Goal: Task Accomplishment & Management: Manage account settings

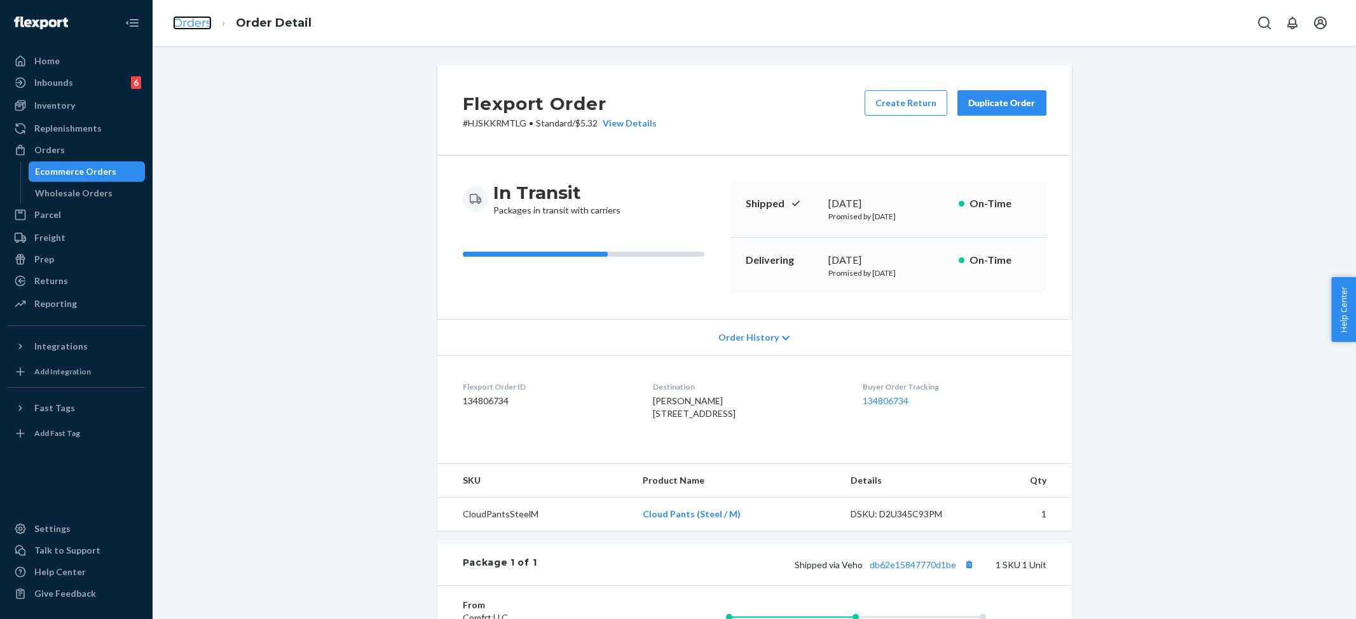
click at [200, 19] on link "Orders" at bounding box center [192, 23] width 39 height 14
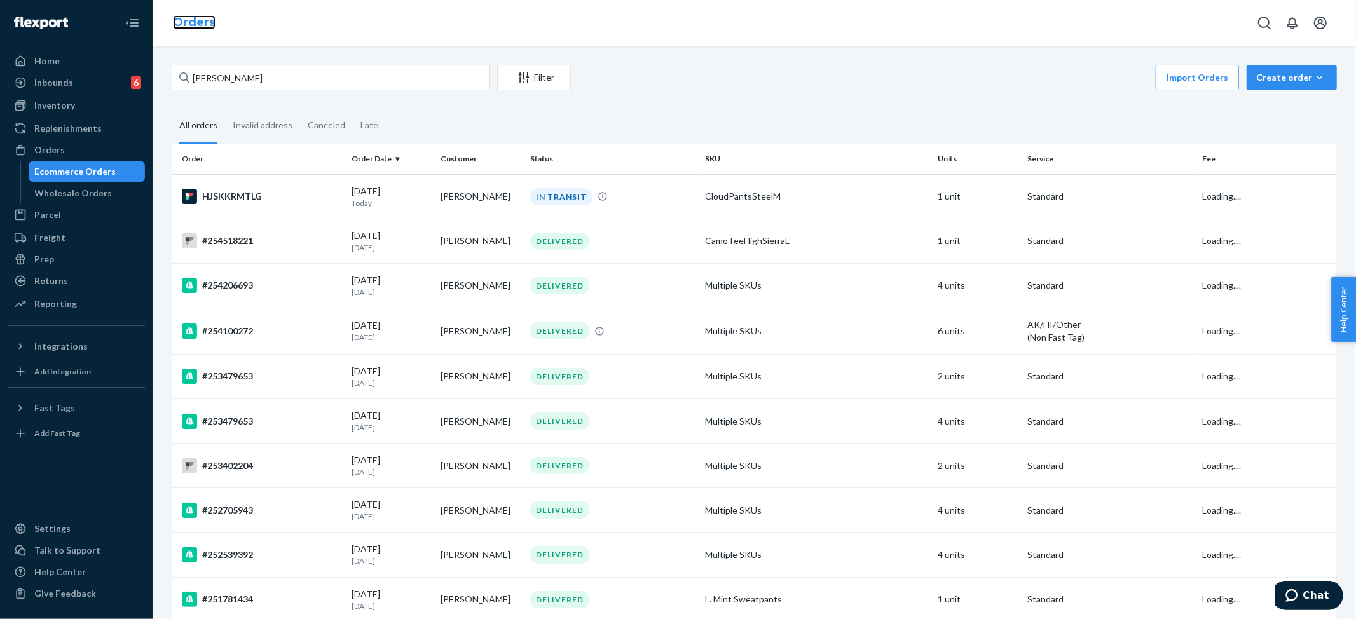
click at [186, 23] on link "Orders" at bounding box center [194, 22] width 43 height 14
click at [275, 83] on input "Megan Walters" at bounding box center [331, 77] width 318 height 25
click at [273, 83] on input "Megan Walters" at bounding box center [331, 77] width 318 height 25
paste input "Jennifer Deyo"
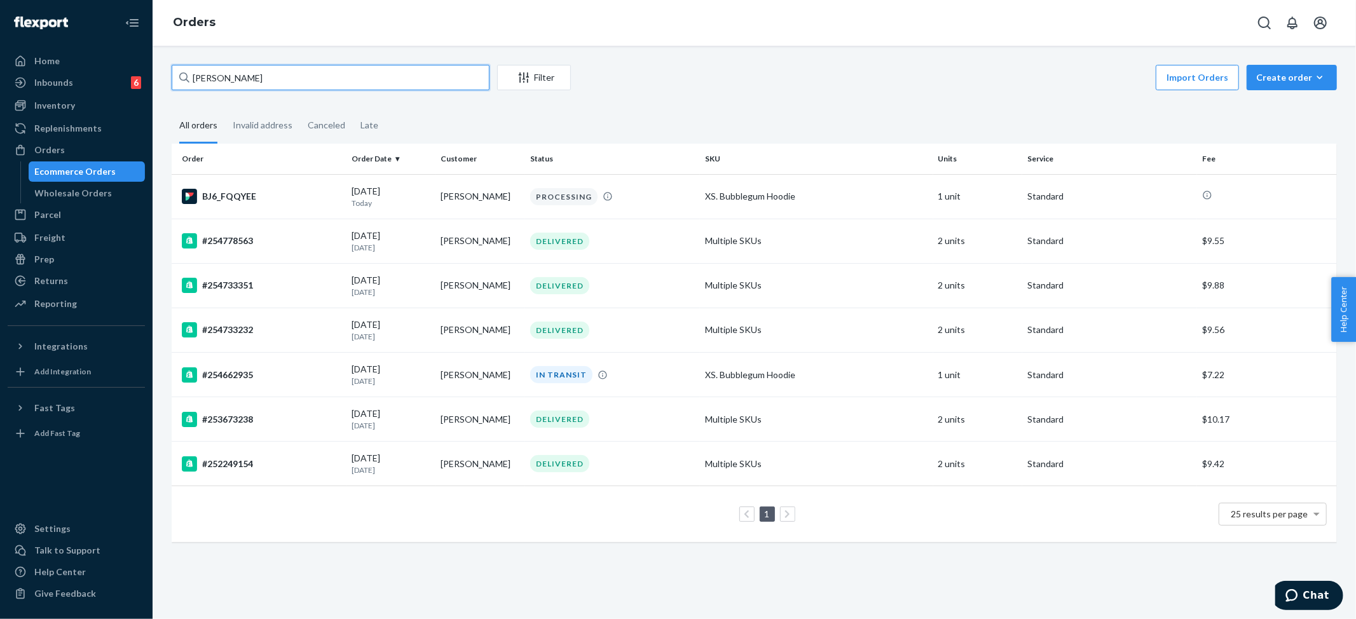
click at [233, 77] on input "Jennifer Deyo" at bounding box center [331, 77] width 318 height 25
paste input "#254615907"
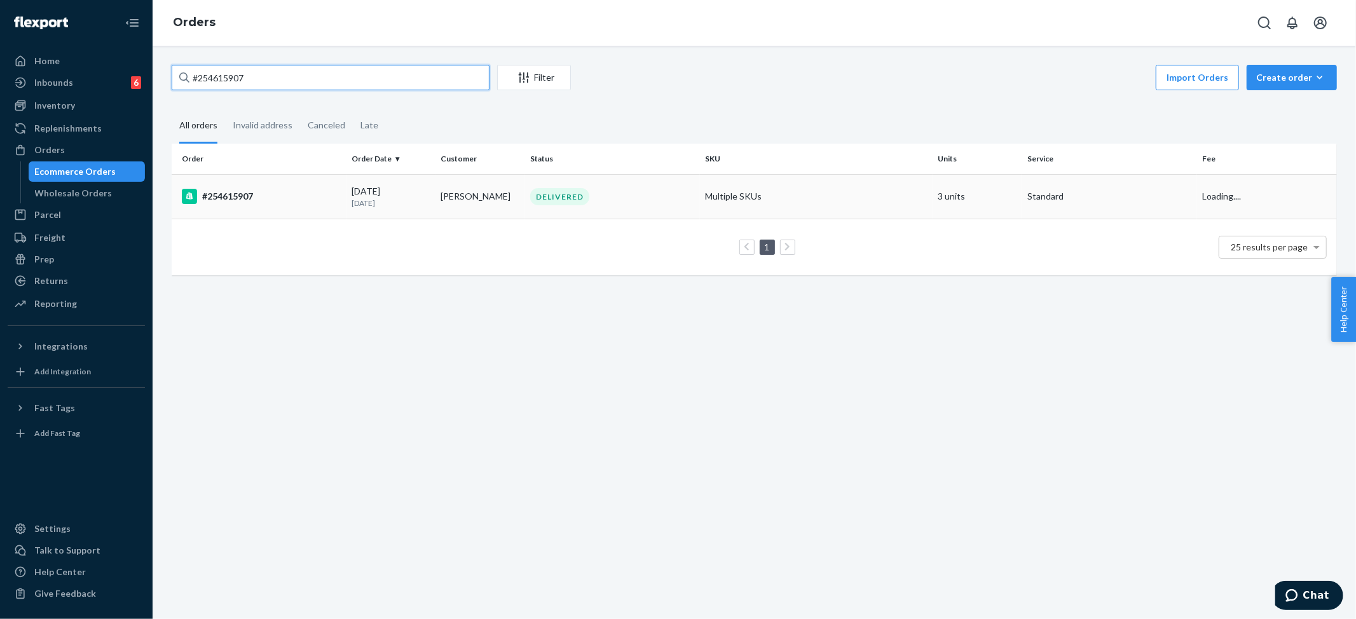
type input "#254615907"
click at [710, 196] on td "Multiple SKUs" at bounding box center [816, 196] width 233 height 45
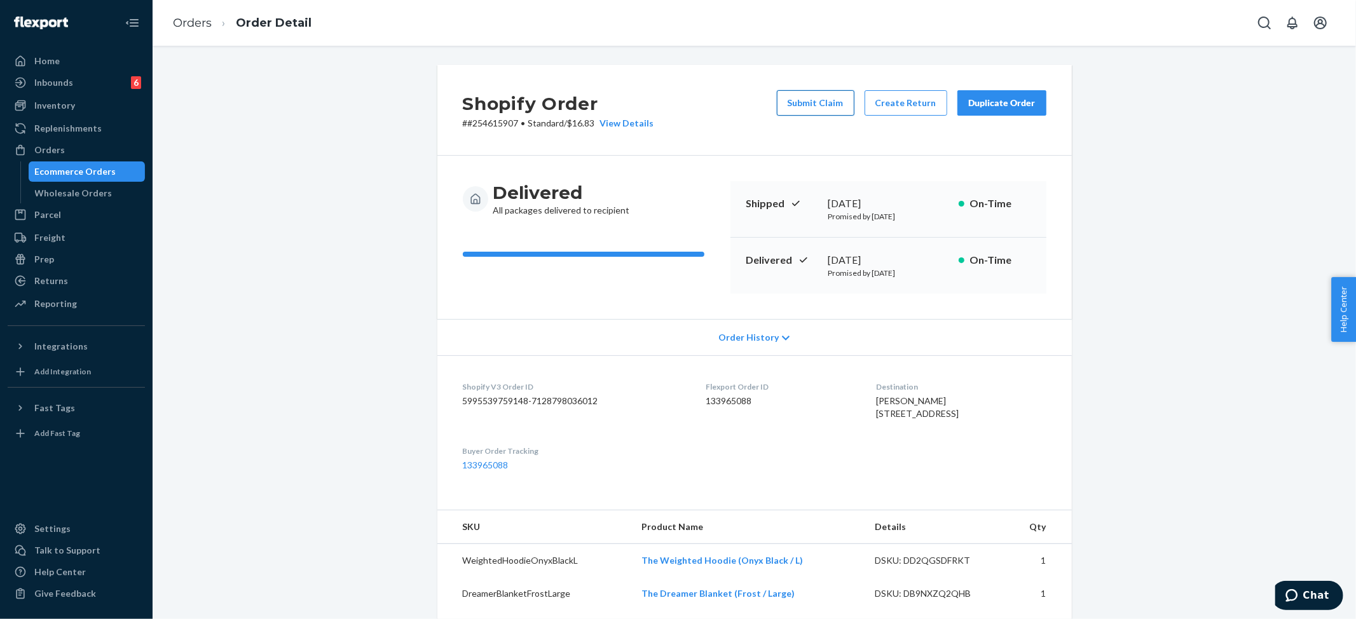
click at [824, 107] on button "Submit Claim" at bounding box center [816, 102] width 78 height 25
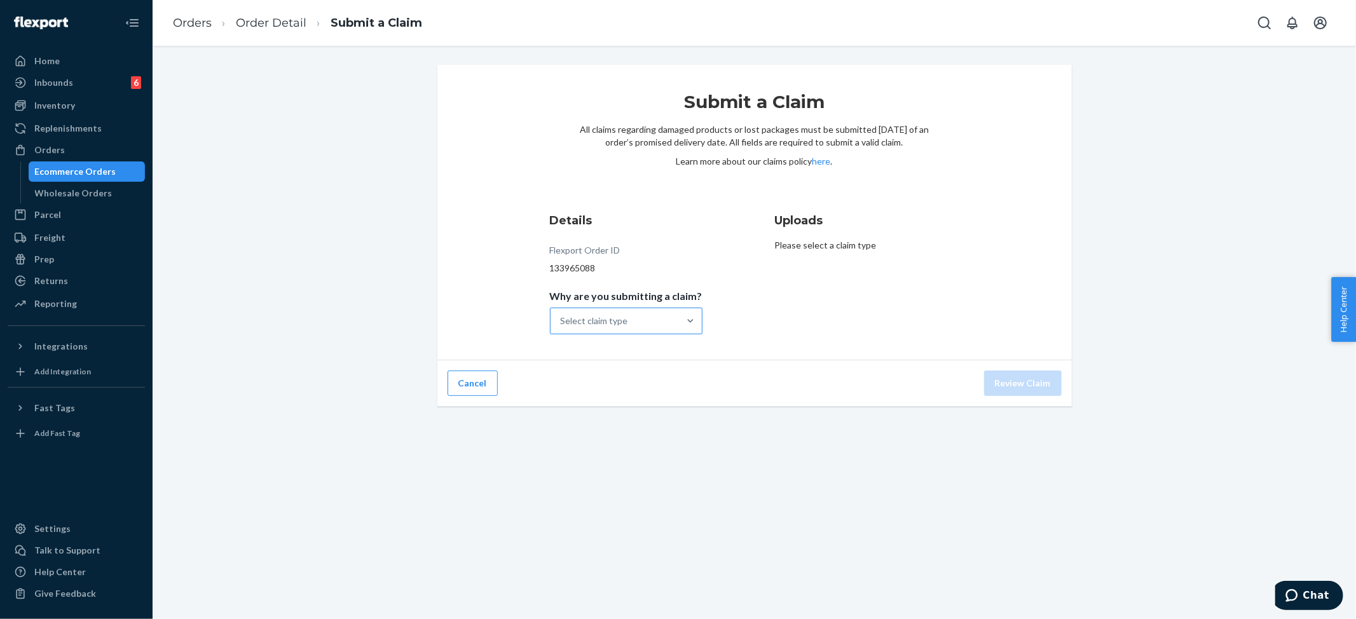
click at [631, 327] on div "Select claim type" at bounding box center [615, 320] width 128 height 25
click at [562, 327] on input "Why are you submitting a claim? Select claim type" at bounding box center [561, 321] width 1 height 13
click at [621, 355] on div "Order delivered but lost" at bounding box center [627, 352] width 148 height 25
click at [562, 327] on input "Why are you submitting a claim? option Order delivered but lost focused, 1 of 4…" at bounding box center [561, 321] width 1 height 13
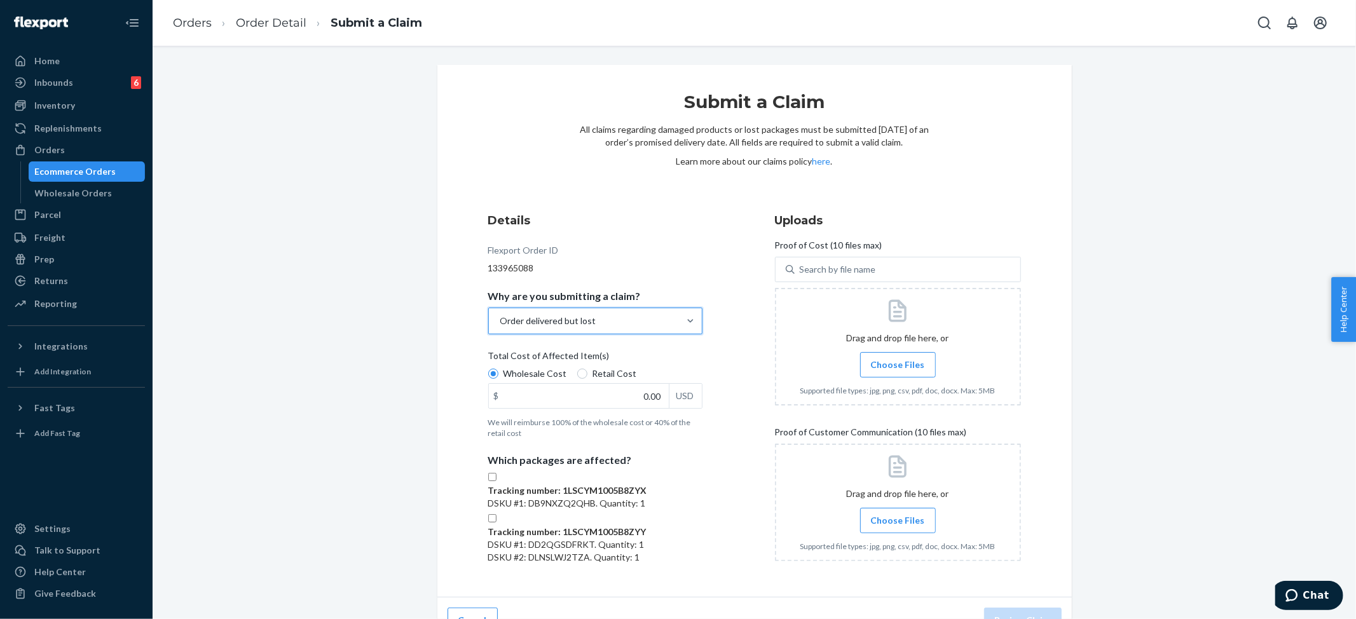
scroll to position [62, 0]
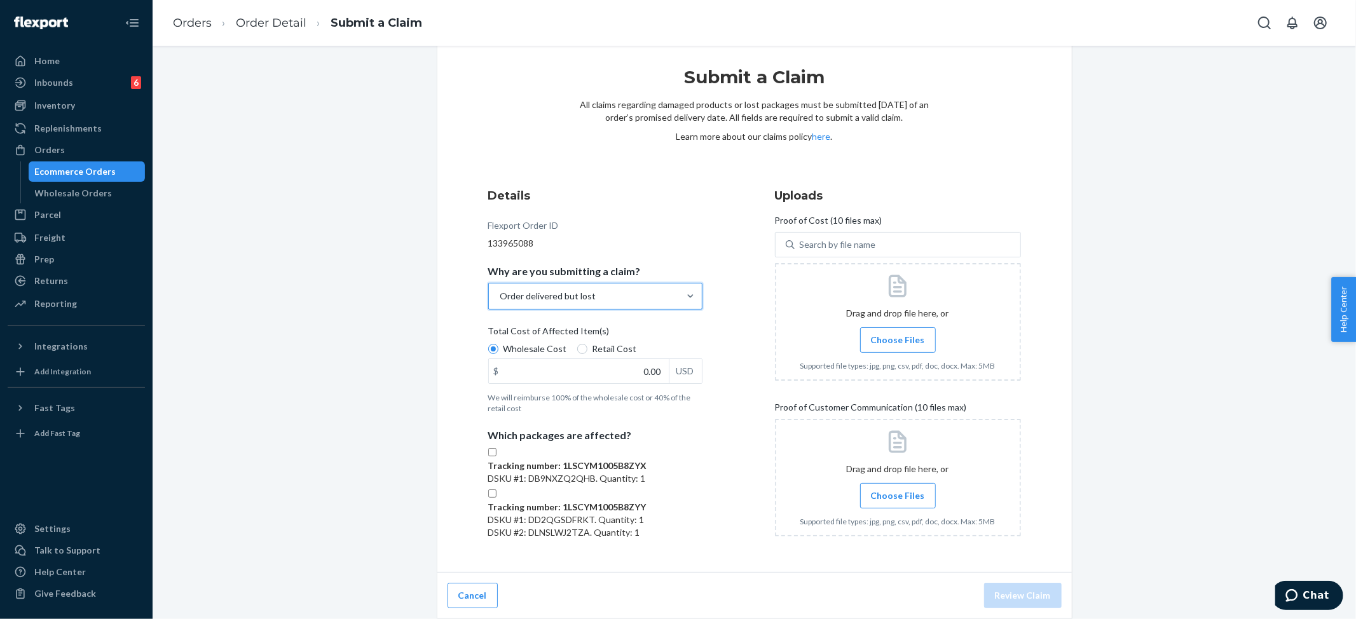
click at [493, 448] on input "Tracking number: 1LSCYM1005B8ZYX DSKU #1: DB9NXZQ2QHB. Quantity: 1" at bounding box center [492, 452] width 8 height 8
checkbox input "true"
click at [497, 498] on input "Tracking number: 1LSCYM1005B8ZYY DSKU #1: DD2QGSDFRKT. Quantity: 1 DSKU #2: DLN…" at bounding box center [492, 494] width 8 height 8
checkbox input "true"
click at [757, 242] on div "Details Flexport Order ID 133965088 Why are you submitting a claim? Order deliv…" at bounding box center [754, 367] width 533 height 359
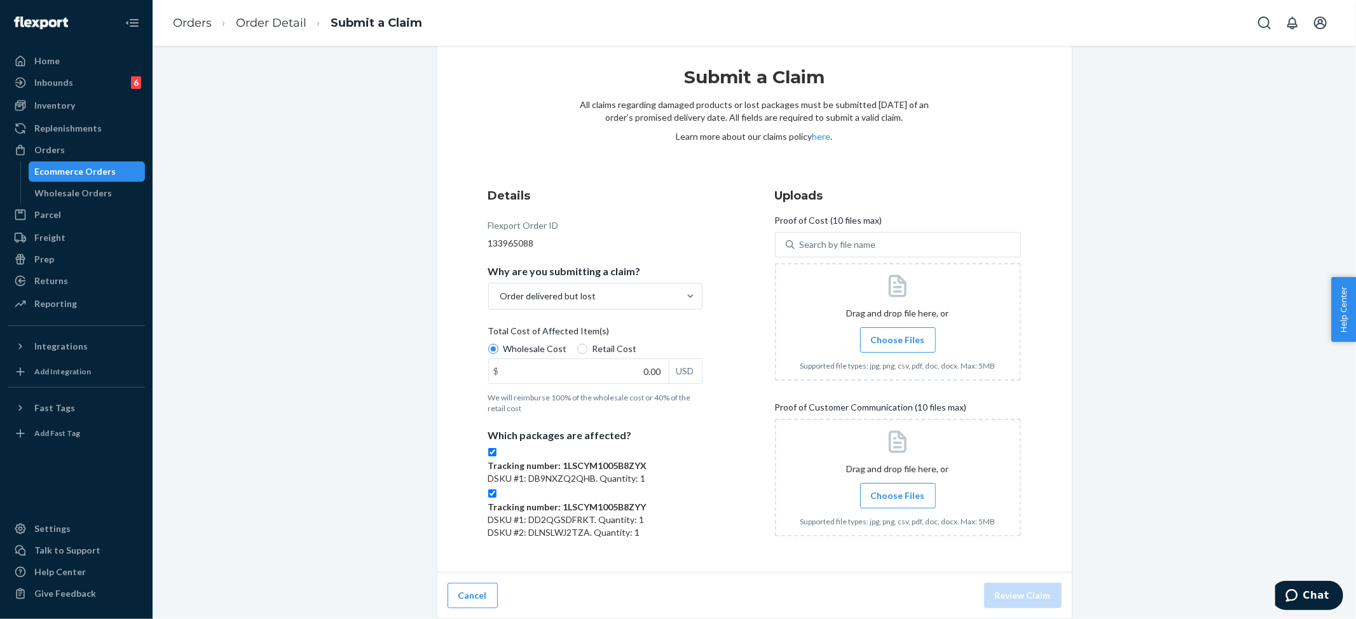
click at [883, 334] on span "Choose Files" at bounding box center [898, 340] width 54 height 13
click at [898, 333] on input "Choose Files" at bounding box center [898, 340] width 1 height 14
click at [901, 483] on label "Choose Files" at bounding box center [898, 495] width 76 height 25
click at [898, 489] on input "Choose Files" at bounding box center [898, 496] width 1 height 14
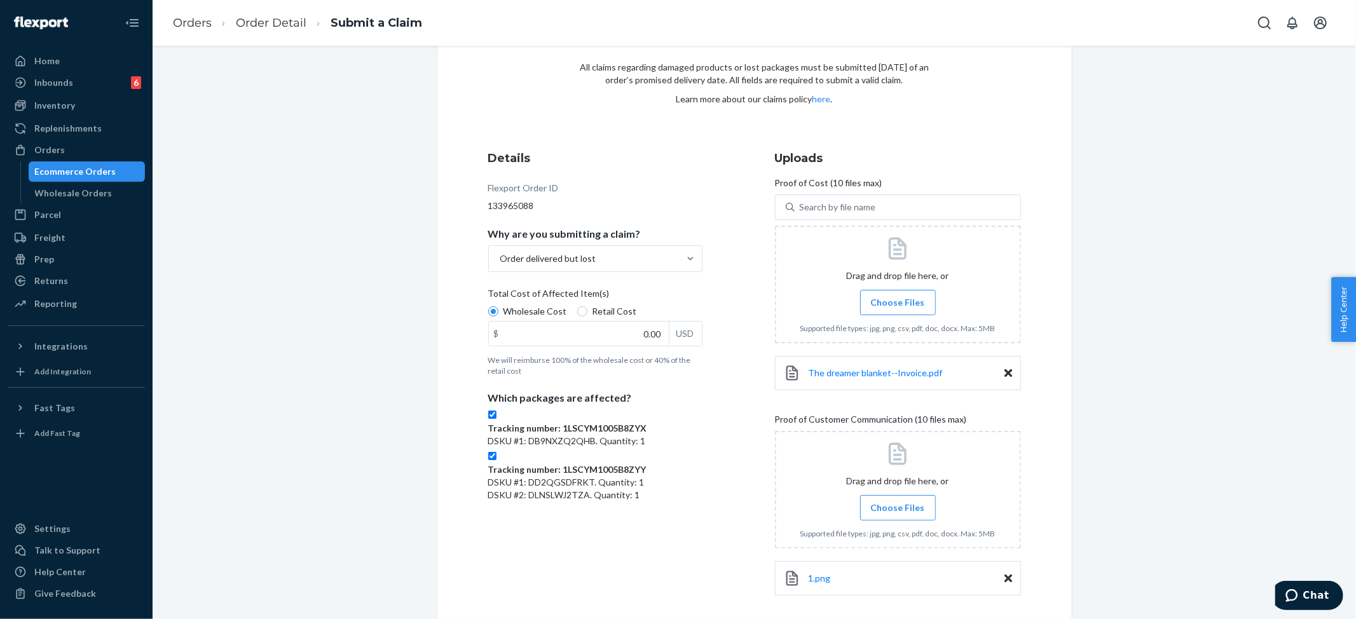
click at [881, 294] on label "Choose Files" at bounding box center [898, 302] width 76 height 25
click at [898, 296] on input "Choose Files" at bounding box center [898, 303] width 1 height 14
click at [888, 504] on span "Choose Files" at bounding box center [898, 508] width 54 height 13
click at [898, 504] on input "Choose Files" at bounding box center [898, 508] width 1 height 14
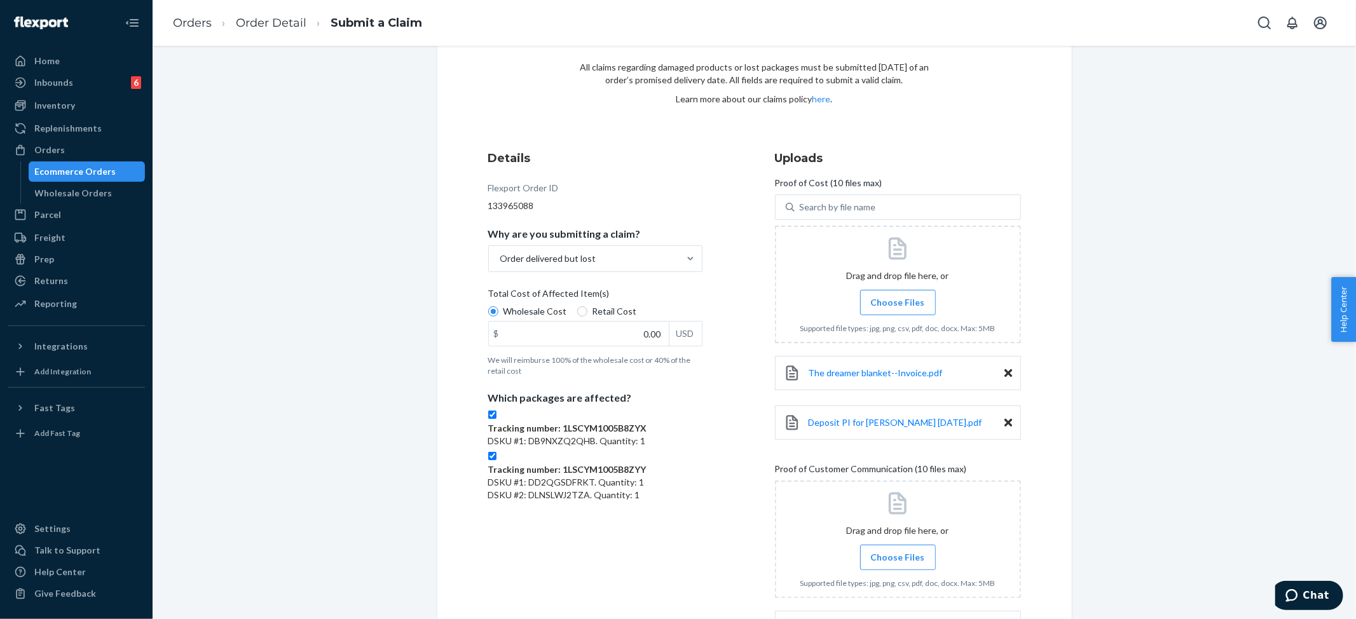
click at [893, 554] on span "Choose Files" at bounding box center [898, 557] width 54 height 13
click at [898, 554] on input "Choose Files" at bounding box center [898, 558] width 1 height 14
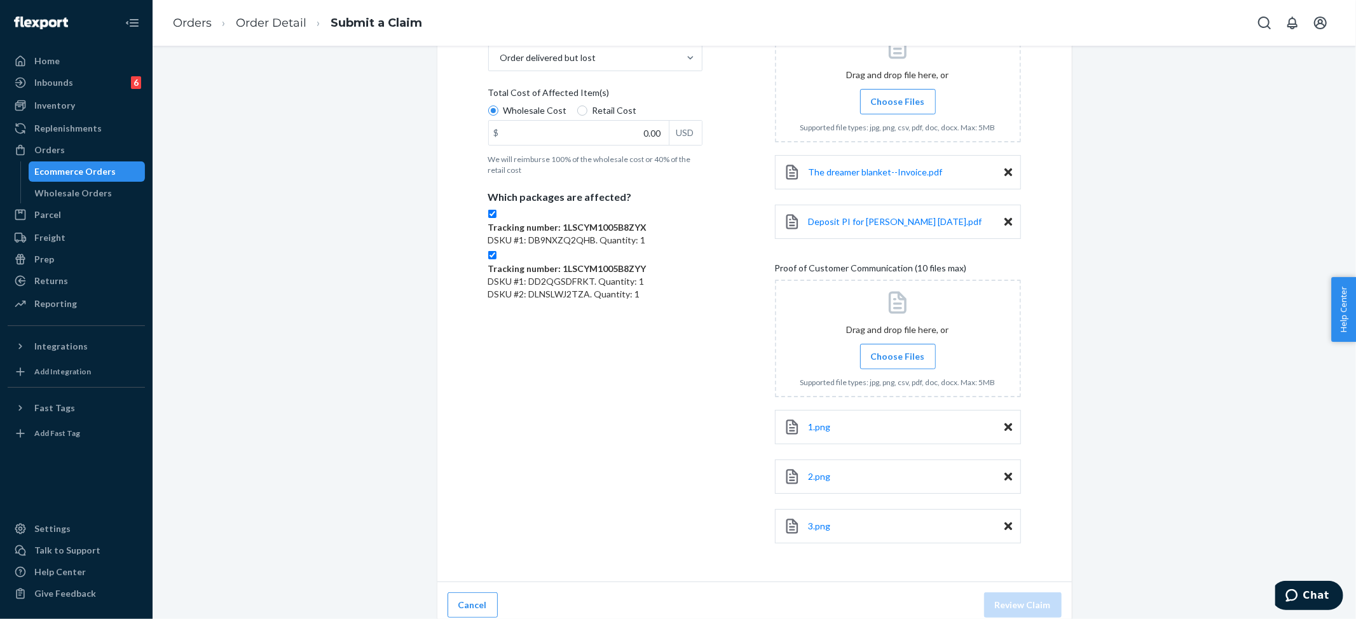
scroll to position [275, 0]
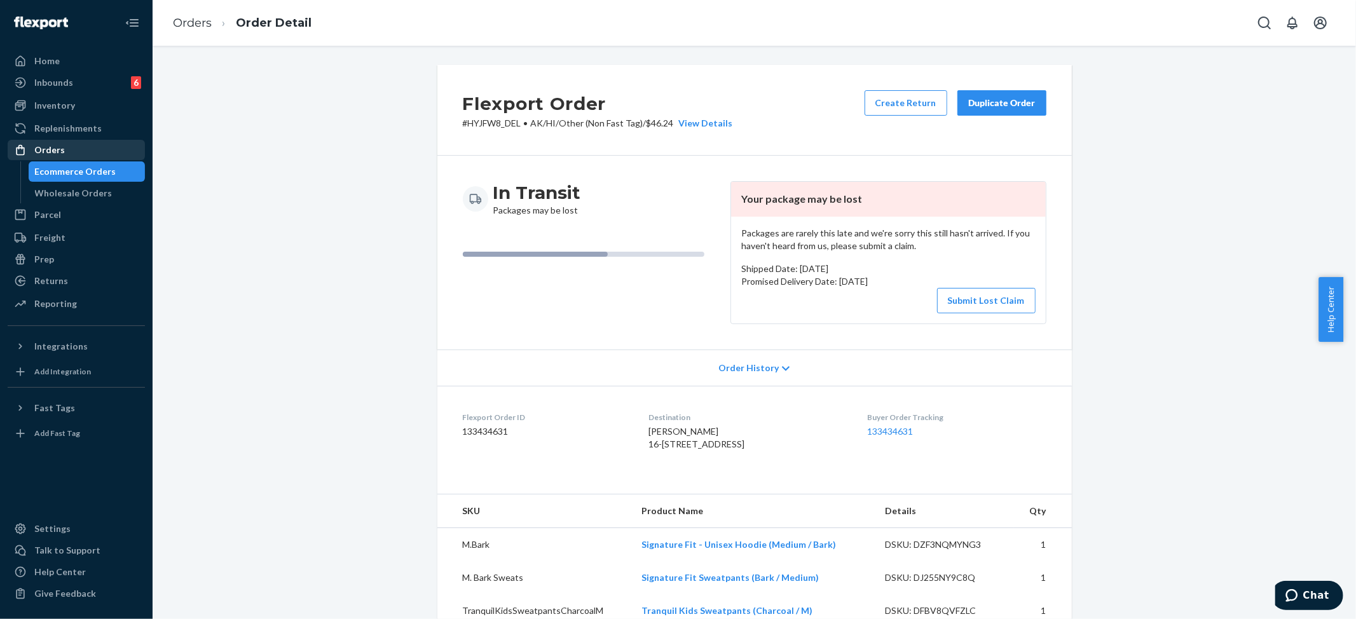
click at [55, 146] on div "Orders" at bounding box center [49, 150] width 31 height 13
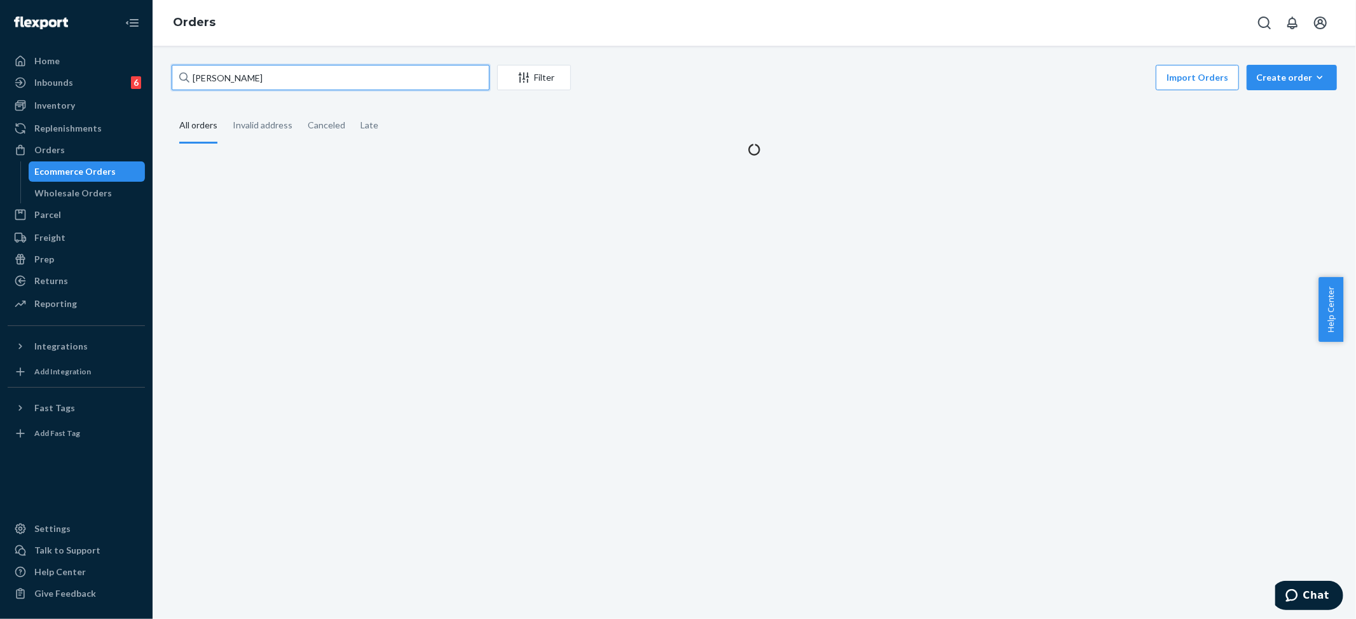
click at [272, 70] on input "[PERSON_NAME]" at bounding box center [331, 77] width 318 height 25
paste input "#254581531"
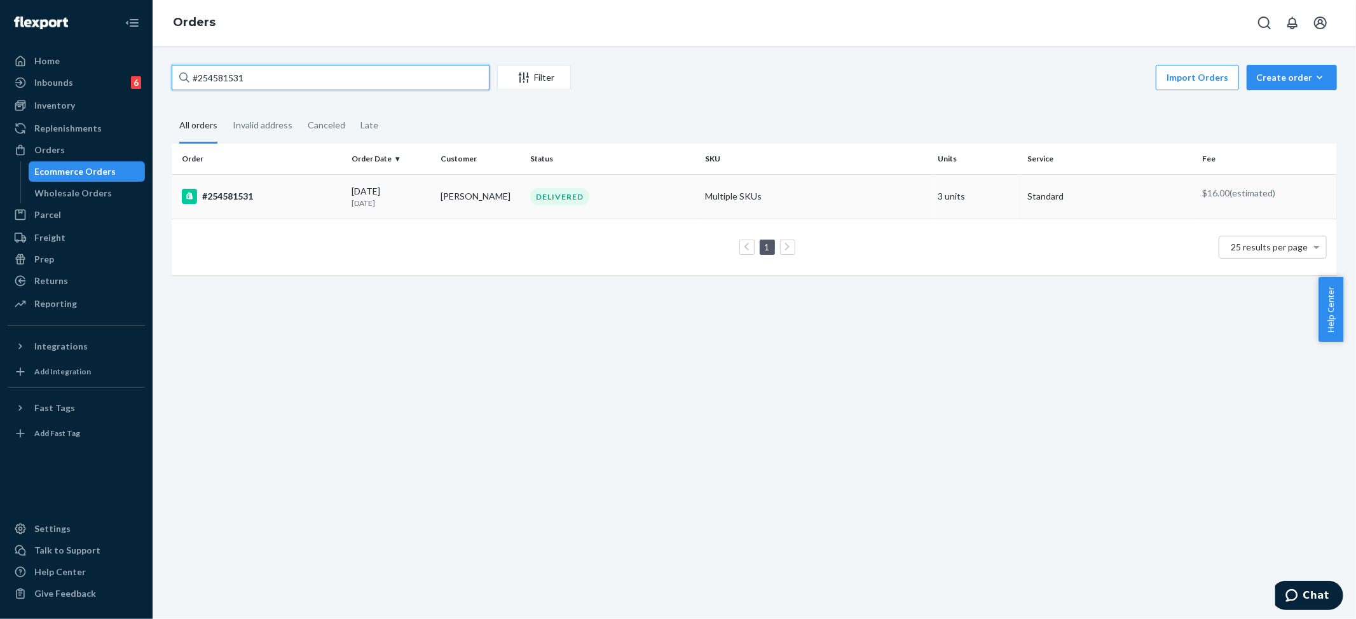
type input "#254581531"
click at [712, 186] on td "Multiple SKUs" at bounding box center [816, 196] width 233 height 45
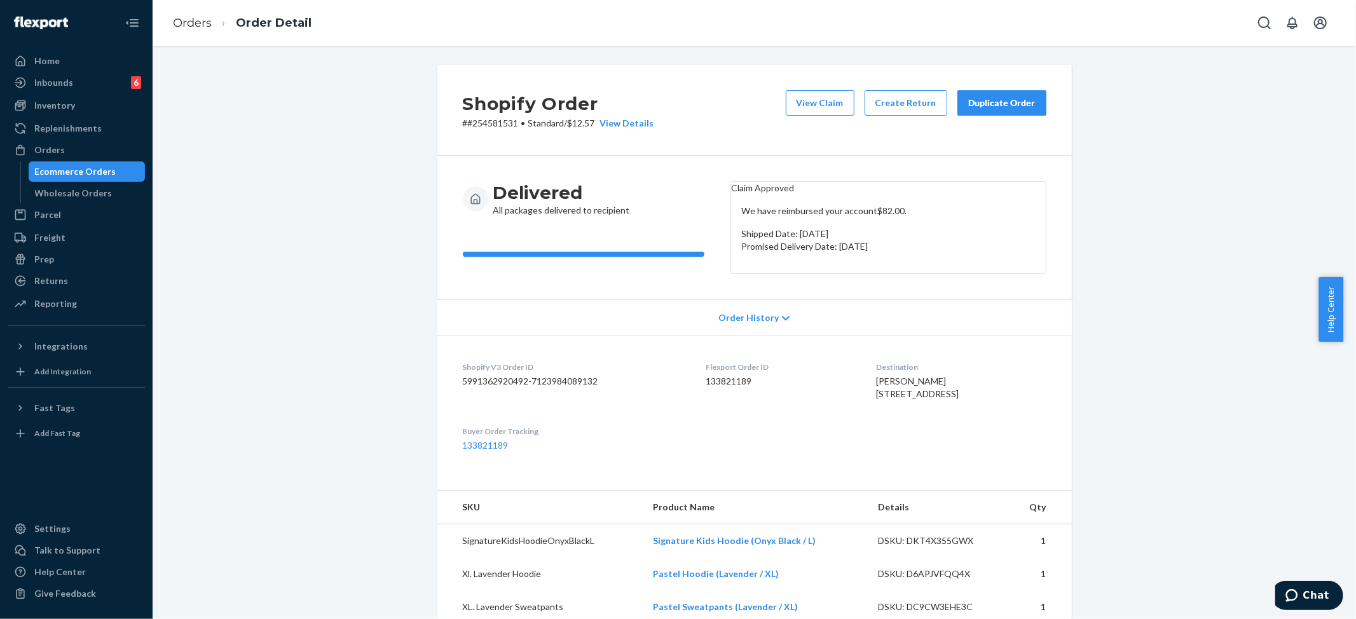
click at [992, 100] on div "Duplicate Order" at bounding box center [1001, 103] width 67 height 13
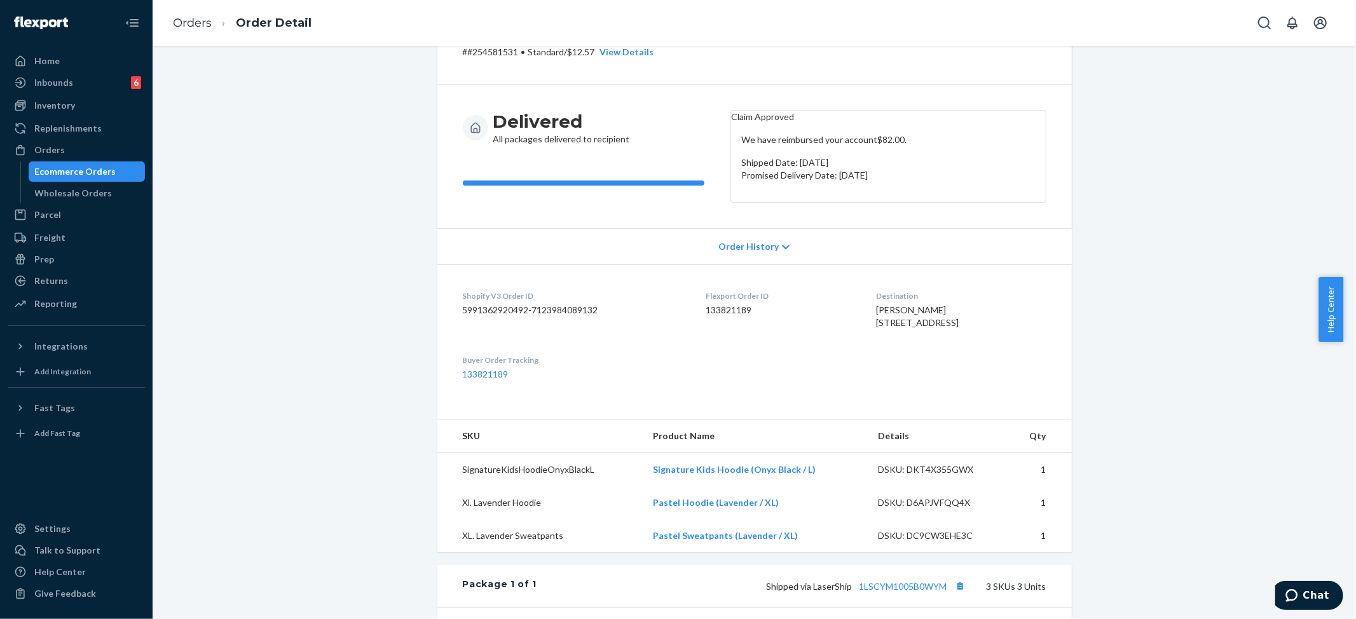
scroll to position [169, 0]
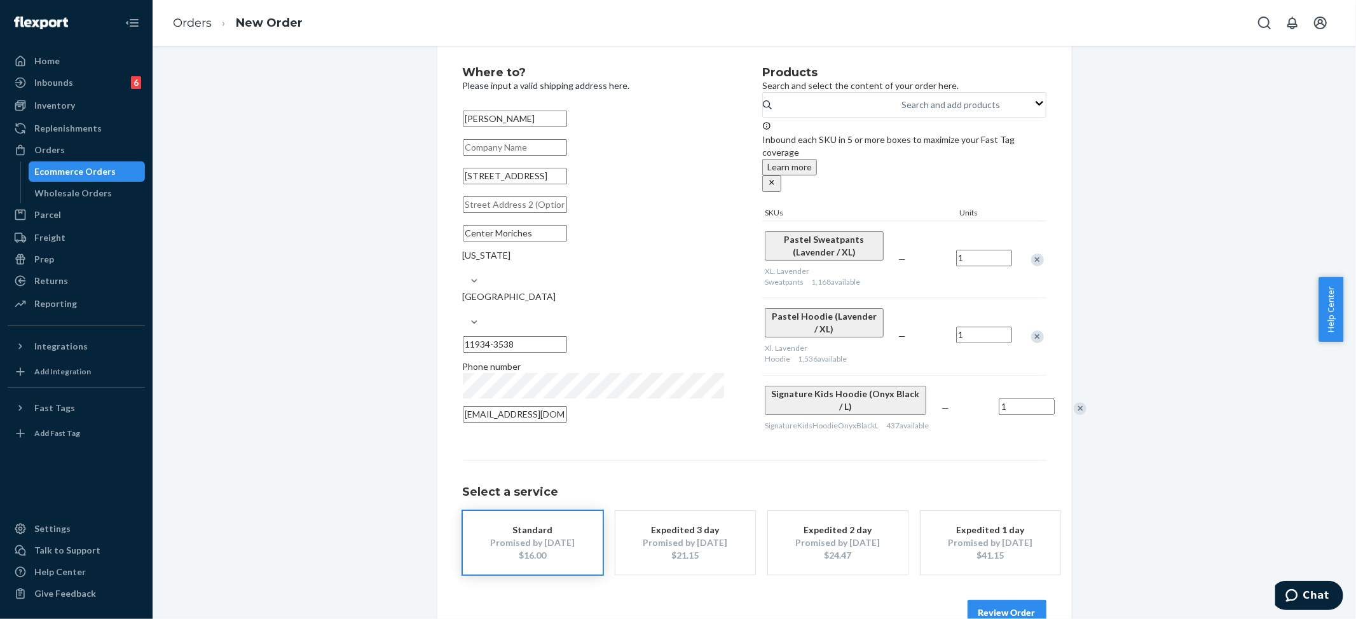
scroll to position [34, 0]
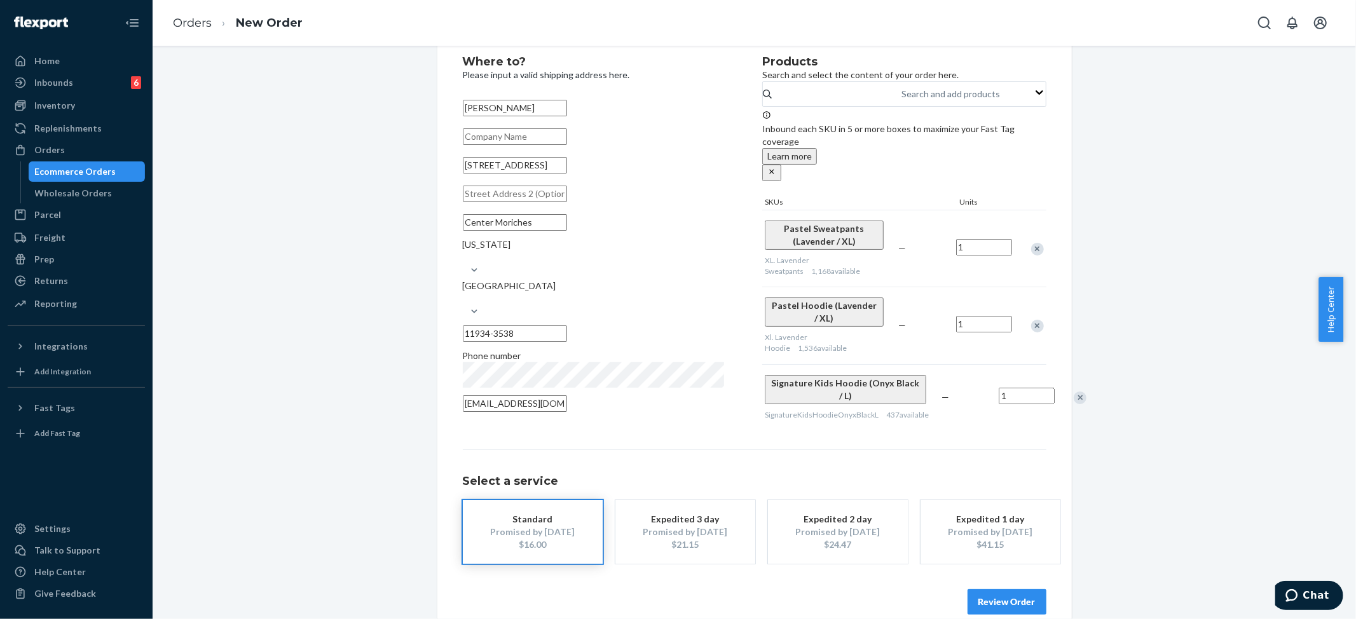
click at [1006, 589] on button "Review Order" at bounding box center [1007, 601] width 79 height 25
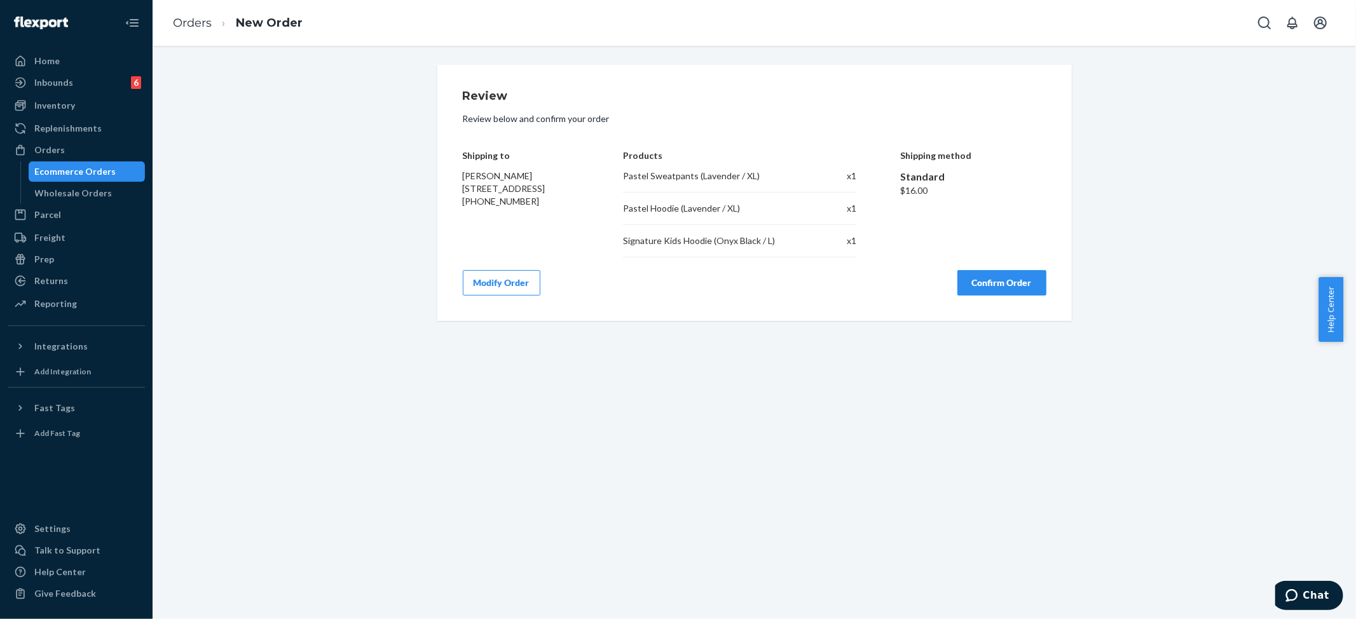
click at [983, 290] on button "Confirm Order" at bounding box center [1002, 282] width 89 height 25
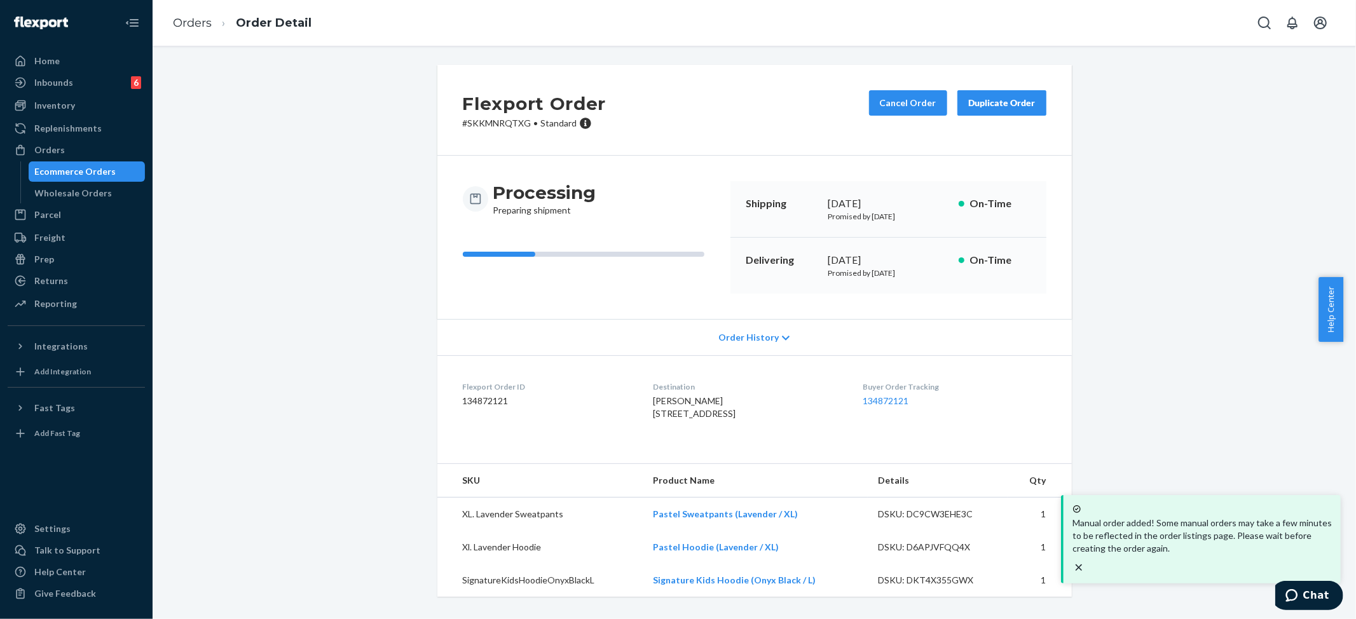
scroll to position [19, 0]
